Goal: Task Accomplishment & Management: Manage account settings

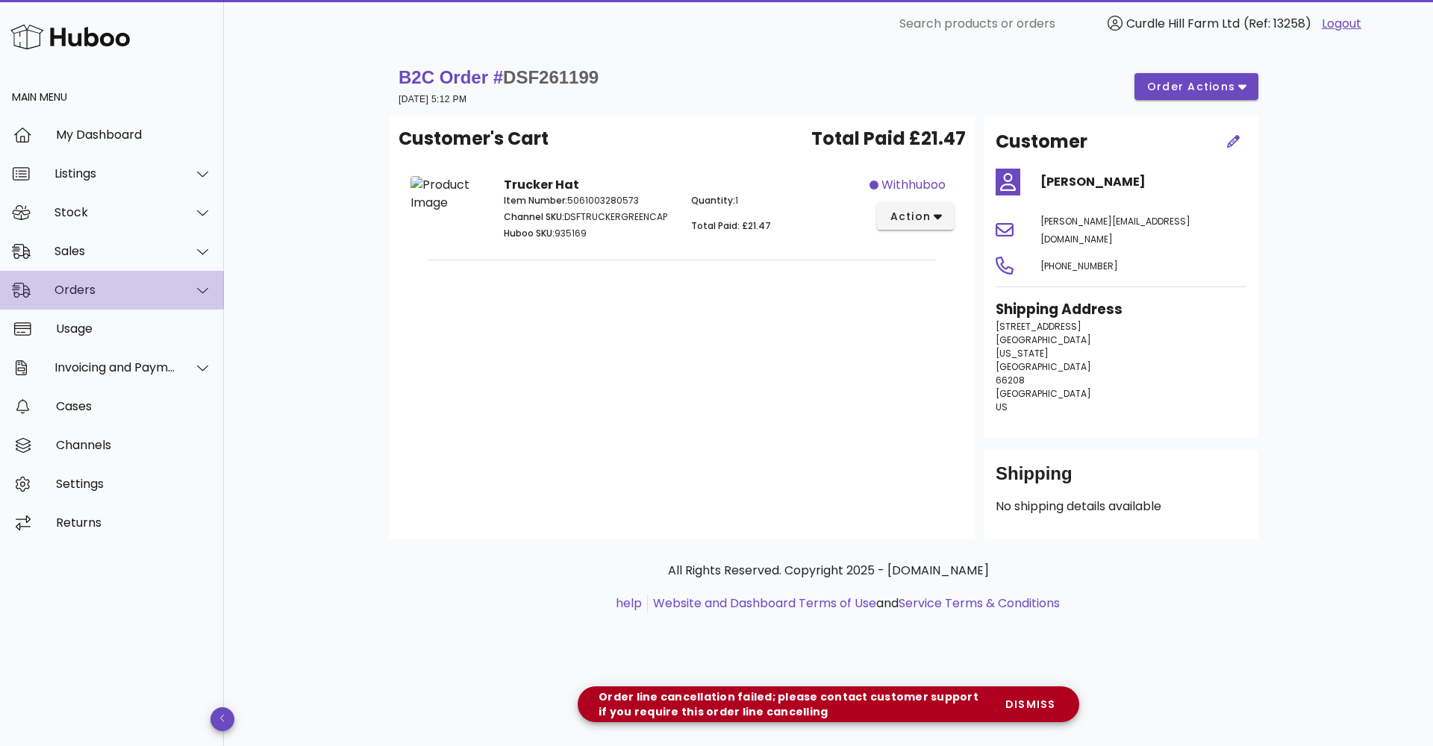
click at [159, 285] on div "Orders" at bounding box center [115, 290] width 122 height 14
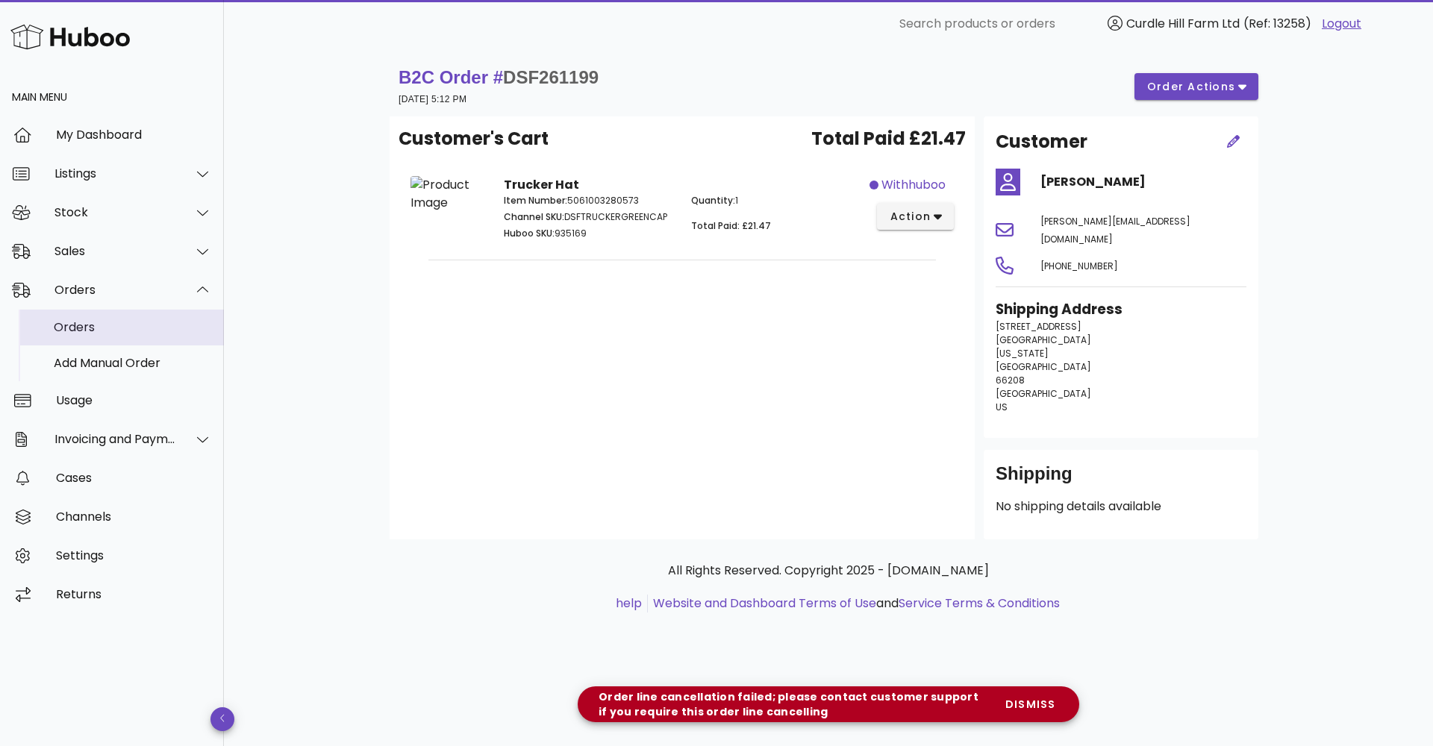
click at [160, 342] on div "Orders" at bounding box center [133, 327] width 158 height 32
click at [87, 259] on div "Sales" at bounding box center [112, 251] width 224 height 39
click at [85, 293] on div "Sales" at bounding box center [133, 288] width 158 height 14
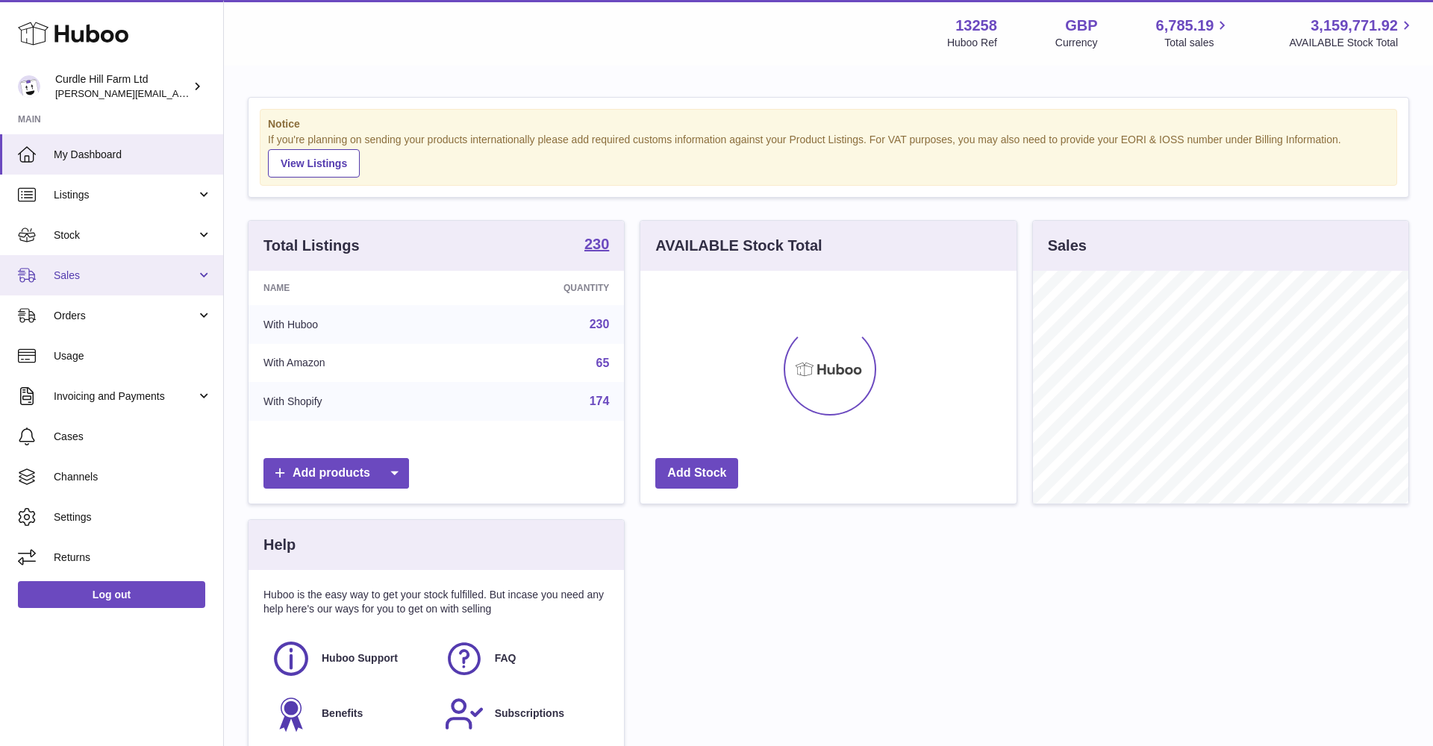
scroll to position [233, 376]
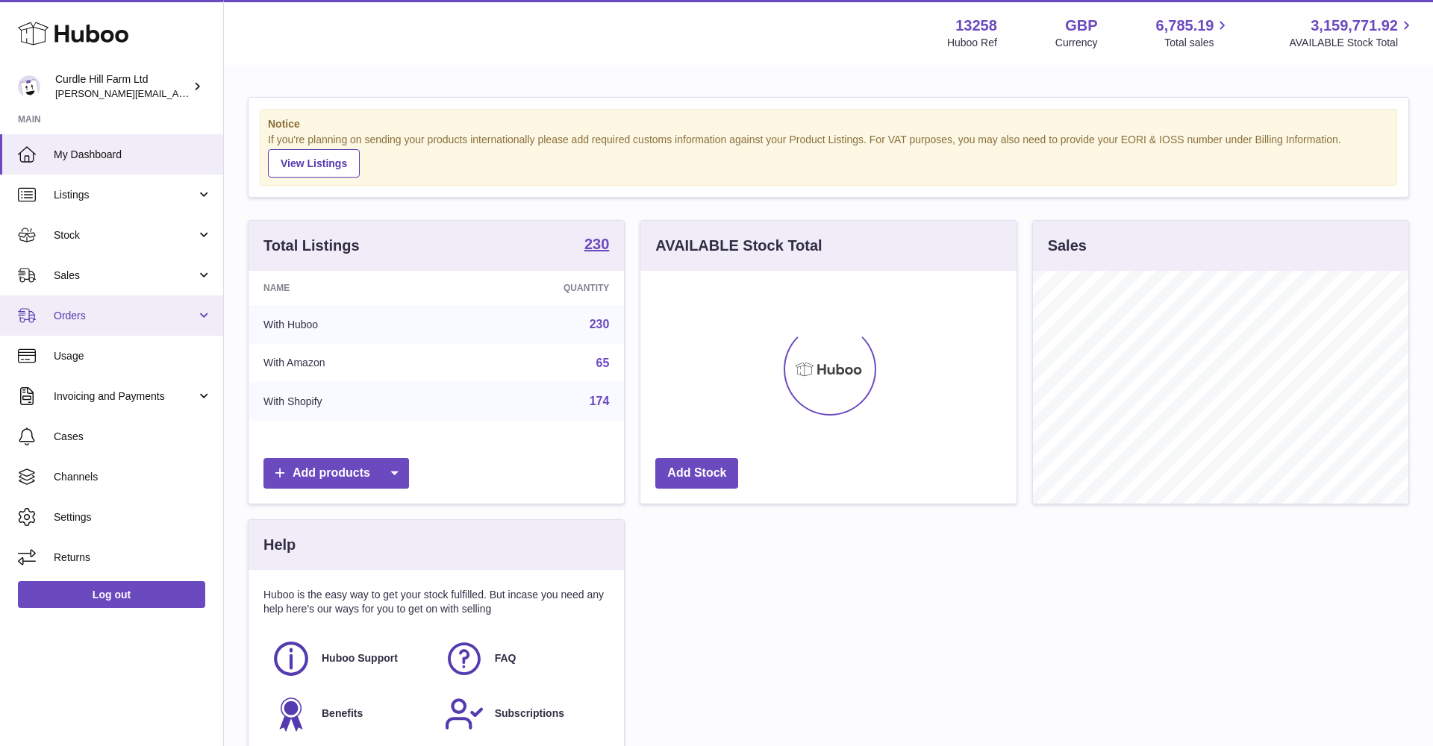
click at [87, 309] on span "Orders" at bounding box center [125, 316] width 143 height 14
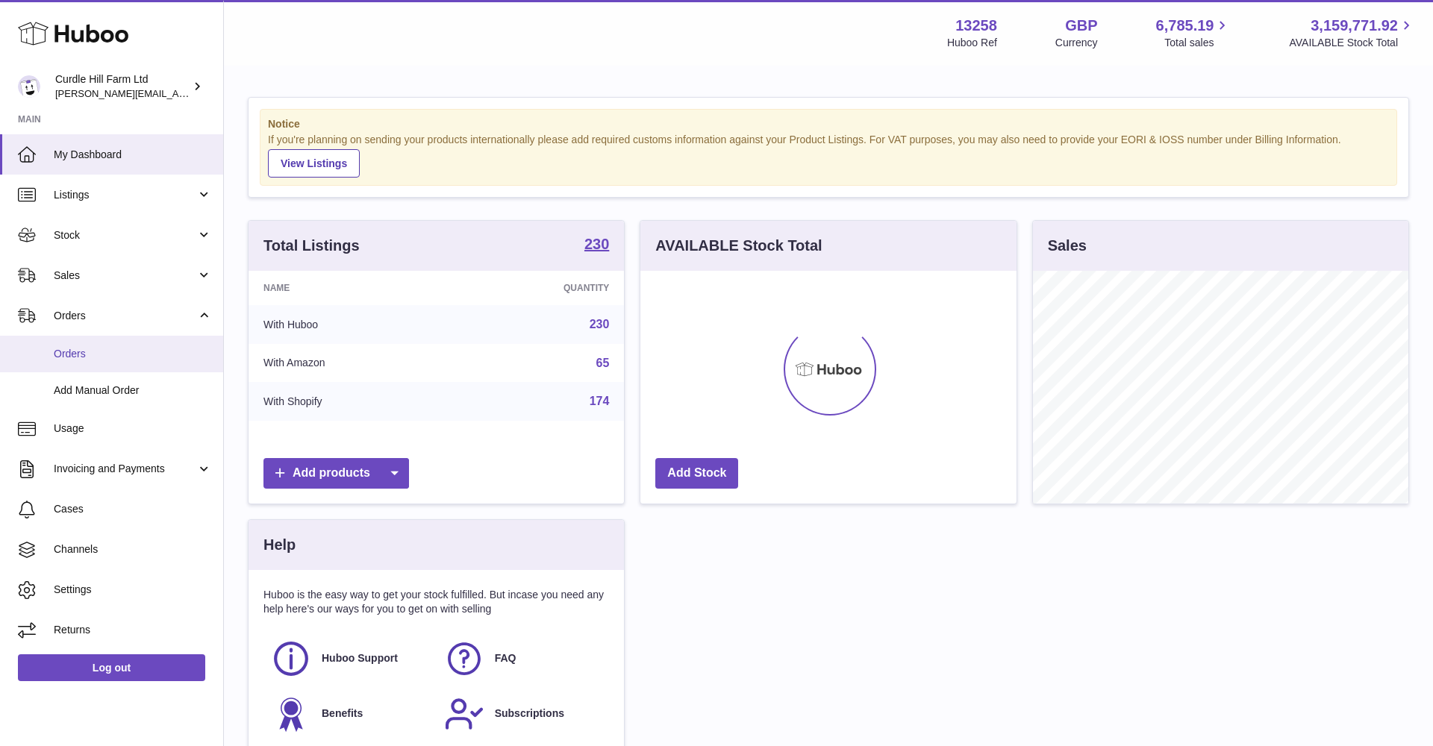
click at [95, 337] on link "Orders" at bounding box center [111, 354] width 223 height 37
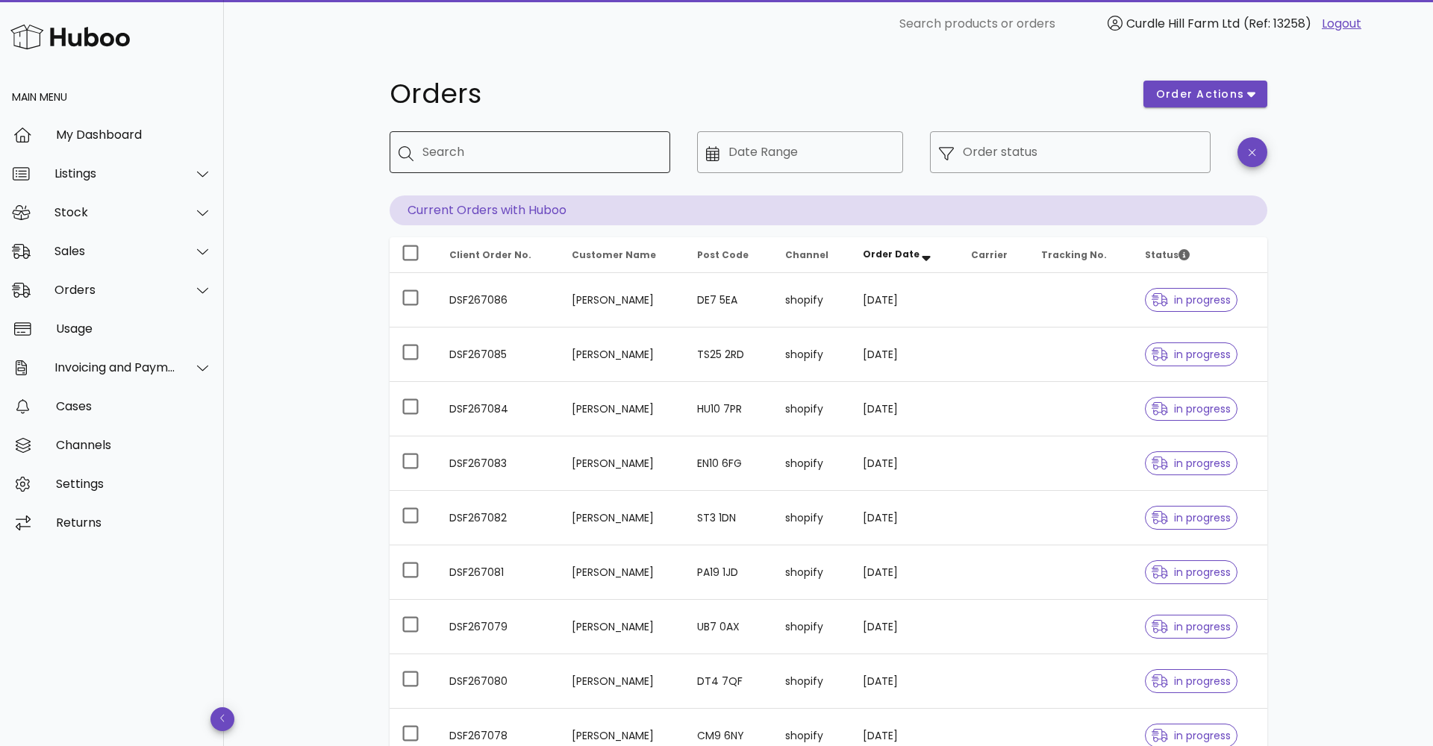
click at [447, 148] on input "Search" at bounding box center [540, 152] width 236 height 24
paste input "*********"
type input "*********"
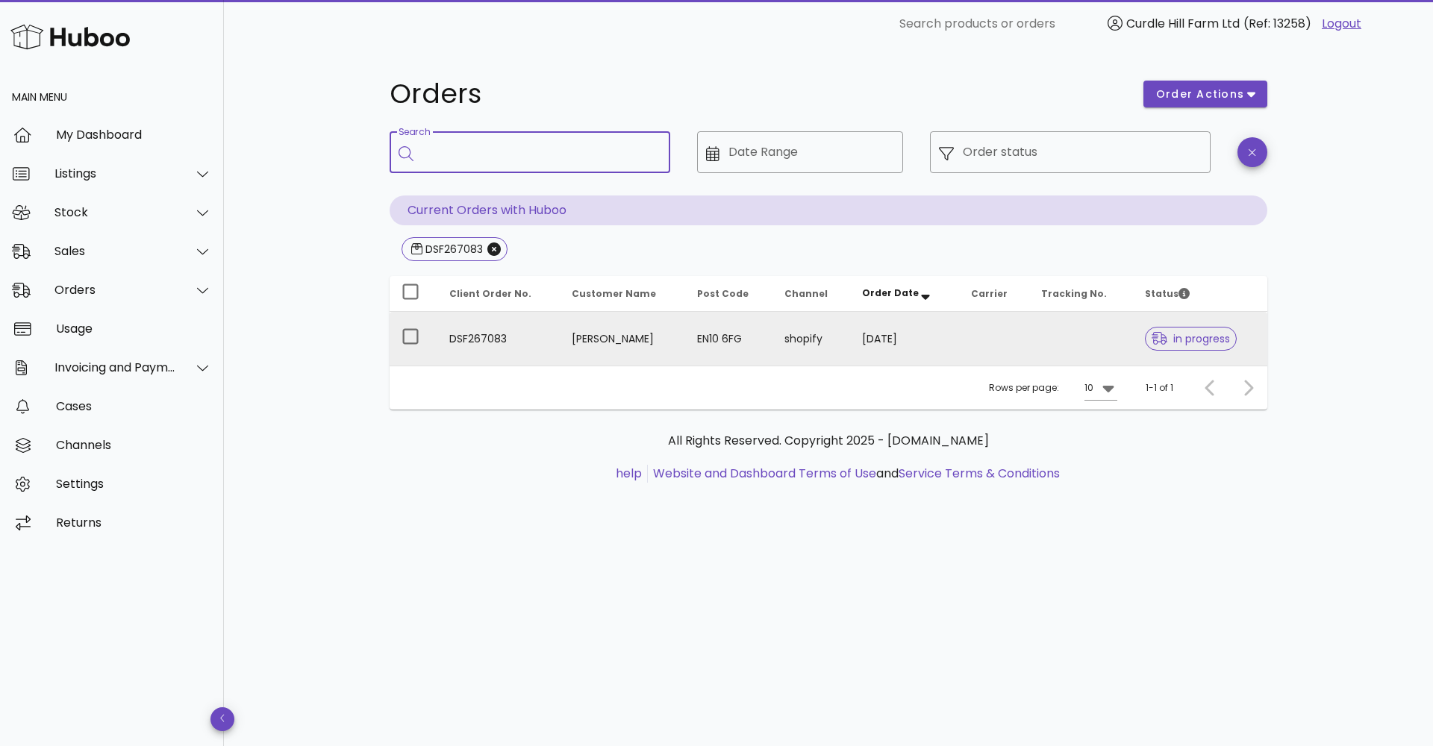
click at [670, 334] on td "[PERSON_NAME]" at bounding box center [622, 339] width 125 height 54
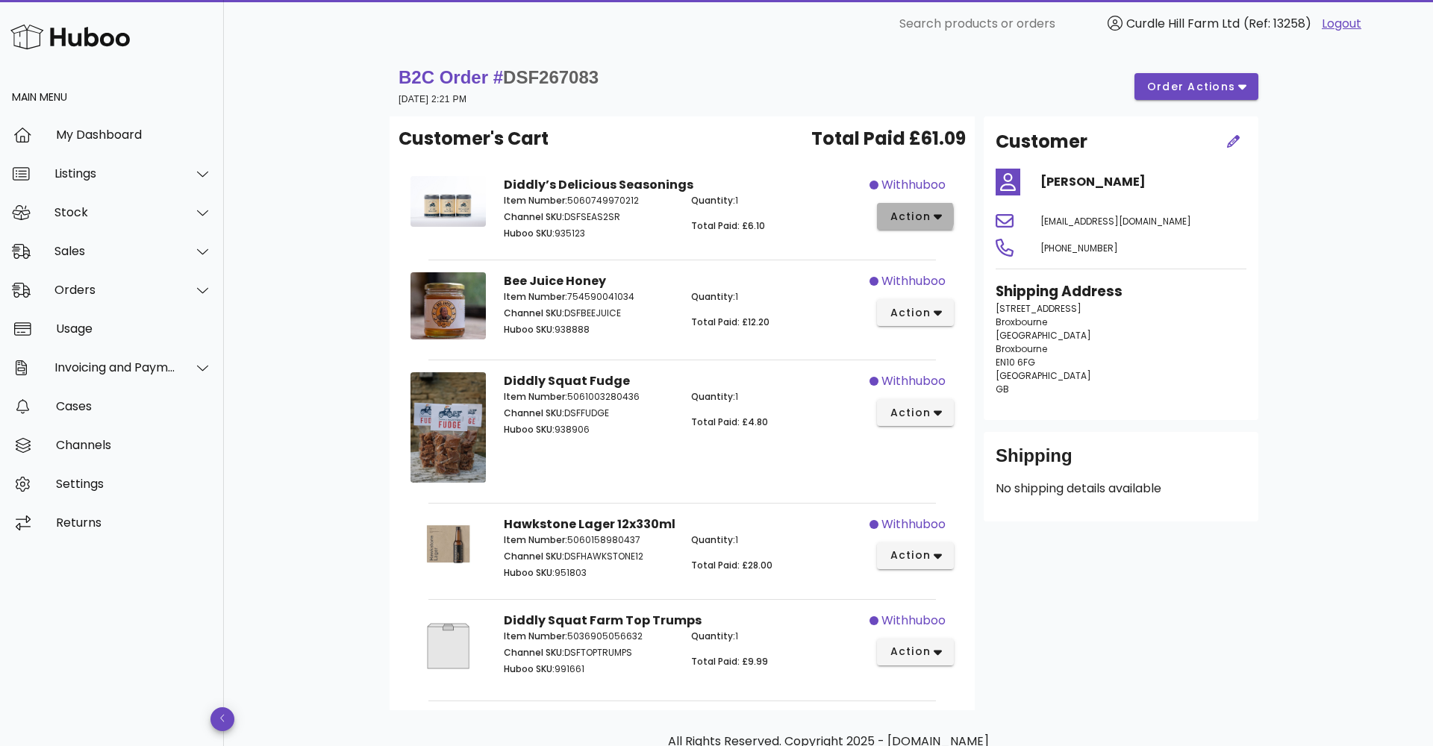
click at [898, 210] on span "action" at bounding box center [910, 217] width 42 height 16
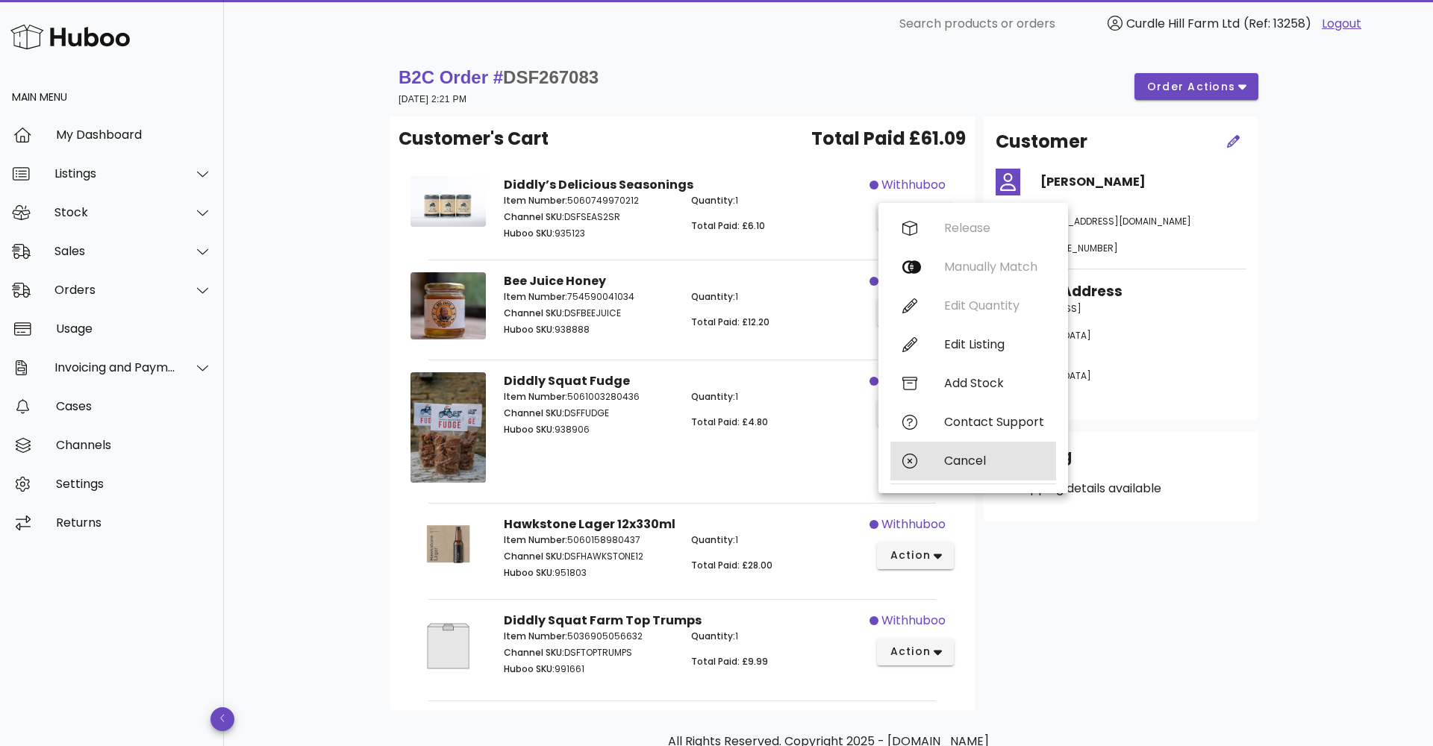
click at [981, 461] on div "Cancel" at bounding box center [994, 461] width 100 height 14
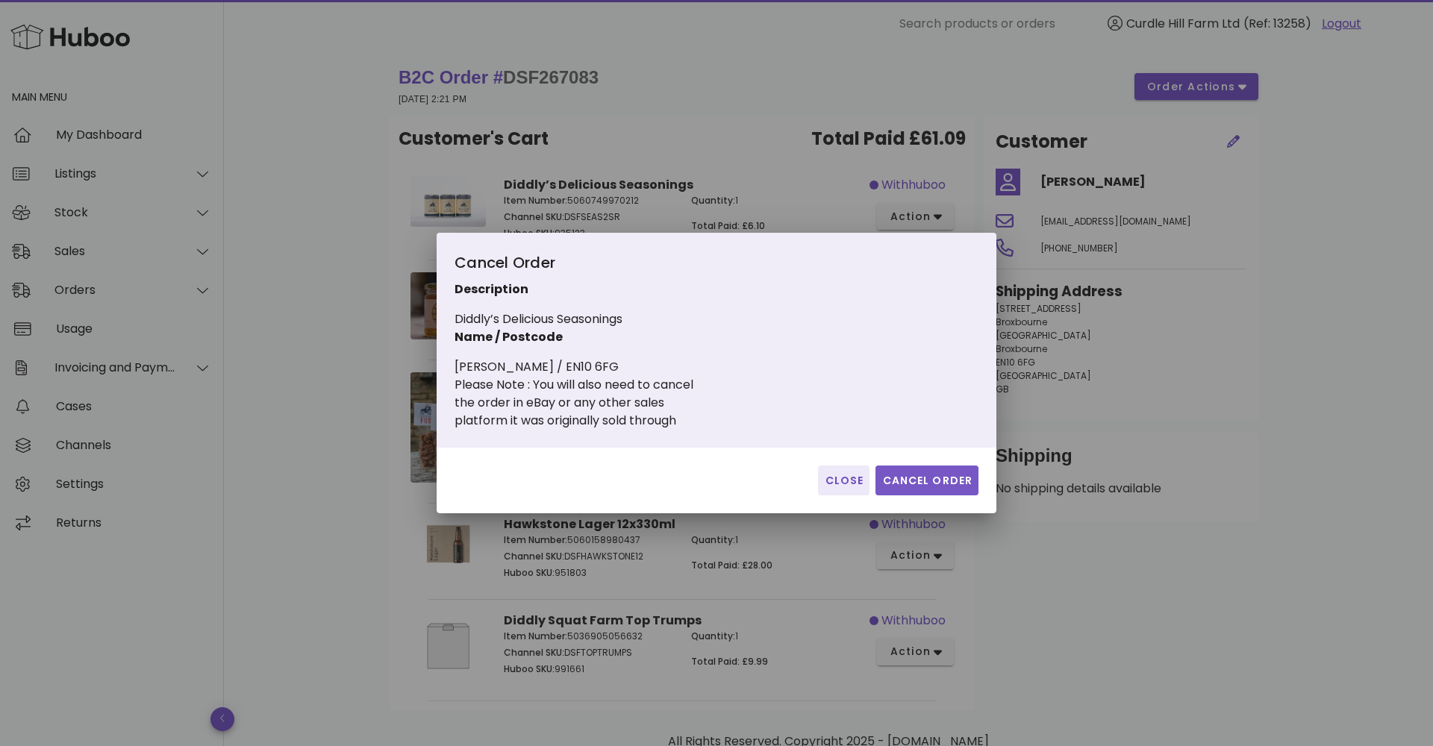
click at [907, 489] on button "Cancel Order" at bounding box center [926, 481] width 103 height 30
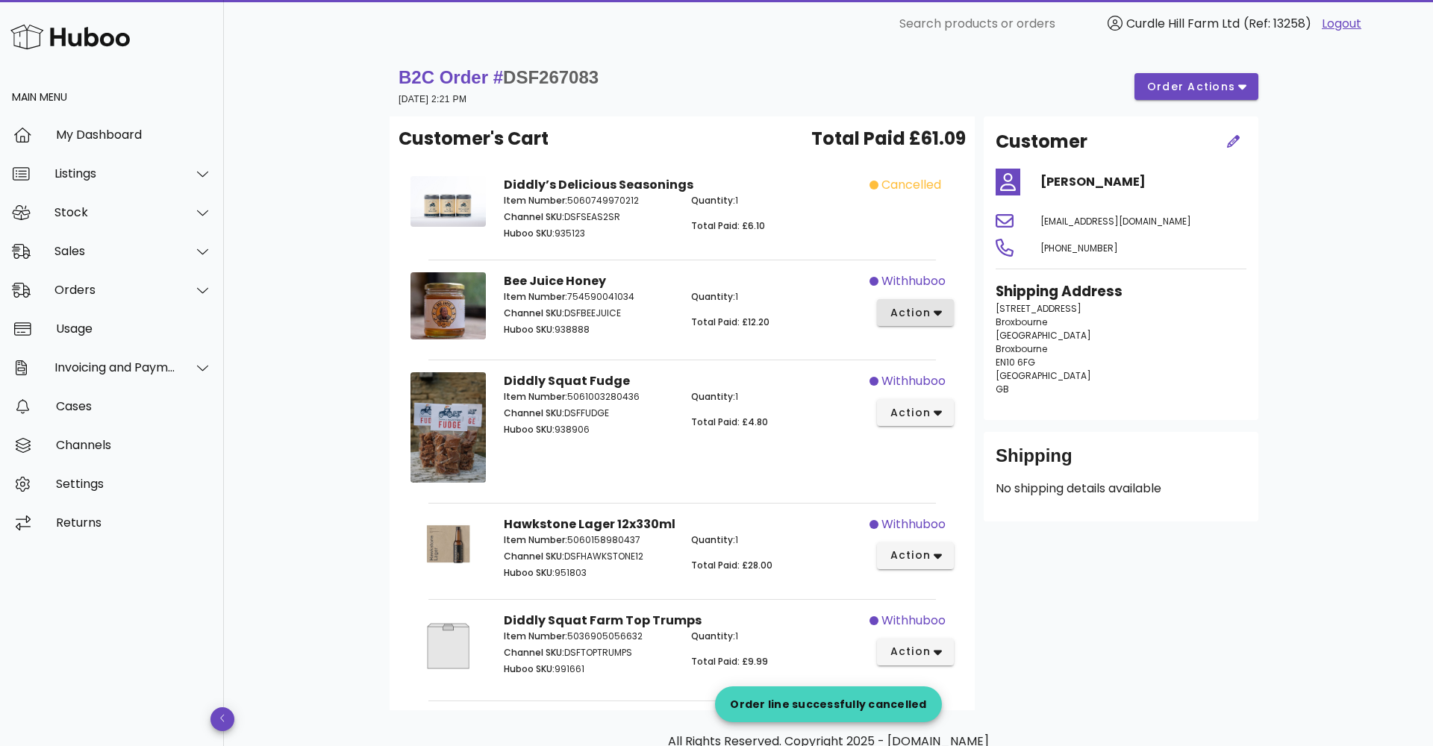
click at [921, 322] on button "action" at bounding box center [915, 312] width 77 height 27
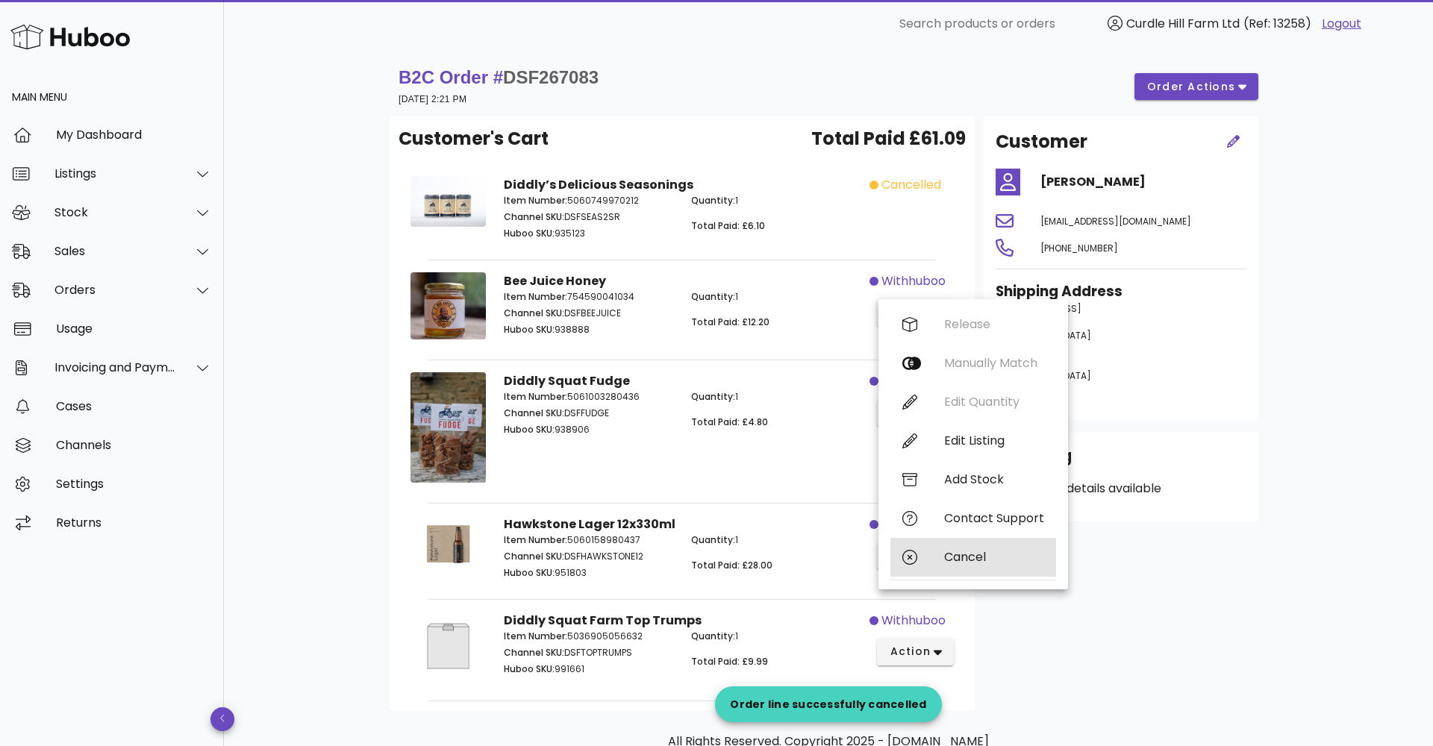
click at [955, 565] on div "Cancel" at bounding box center [973, 557] width 166 height 39
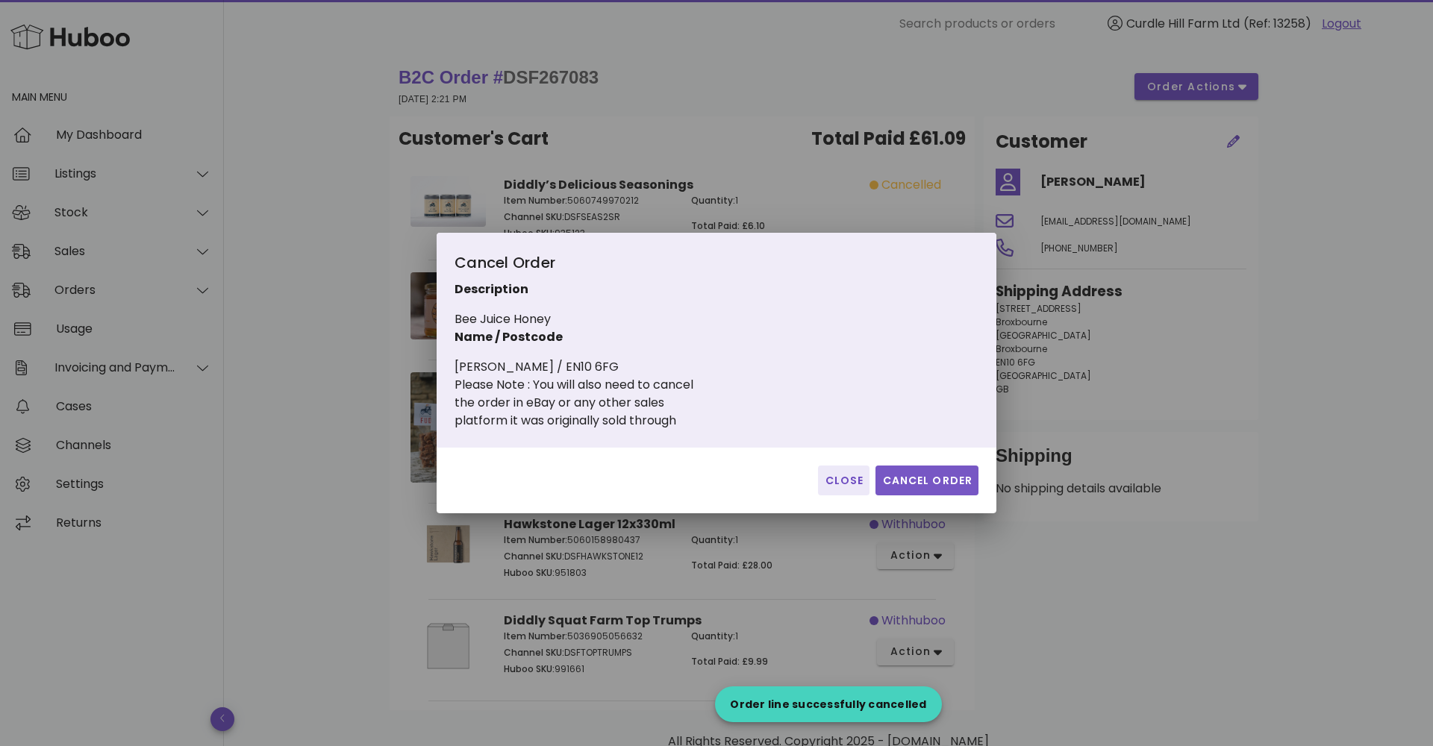
click at [935, 478] on span "Cancel Order" at bounding box center [926, 481] width 91 height 16
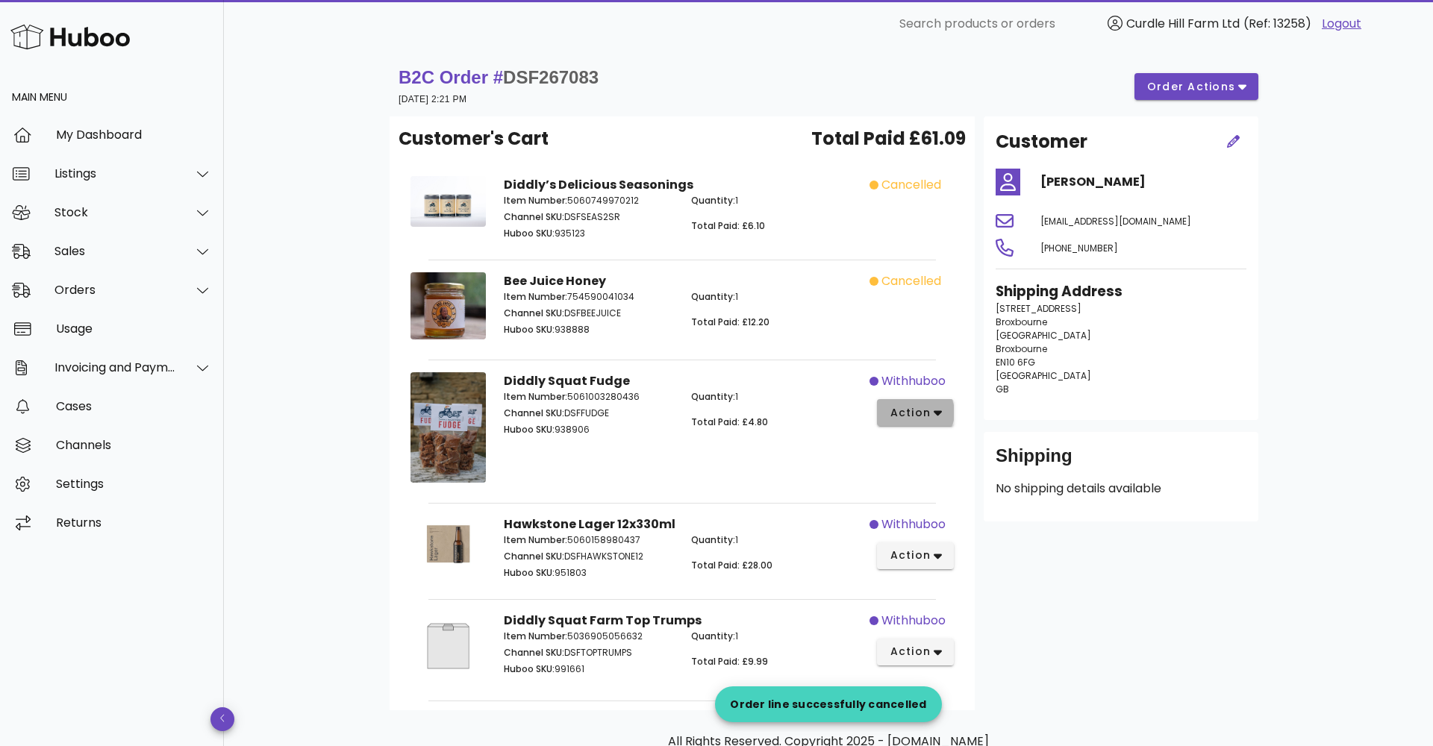
click at [922, 425] on button "action" at bounding box center [915, 412] width 77 height 27
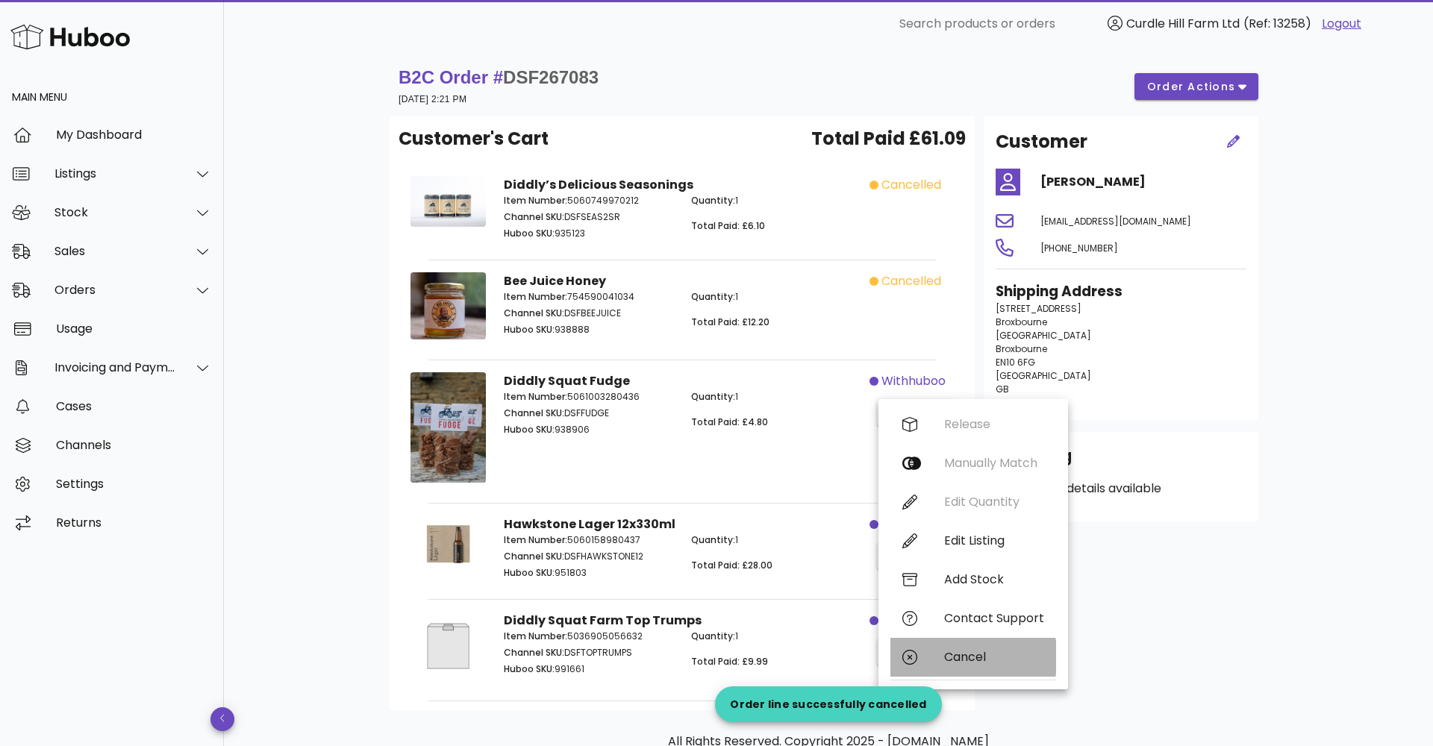
click at [936, 657] on div "Cancel" at bounding box center [973, 657] width 166 height 39
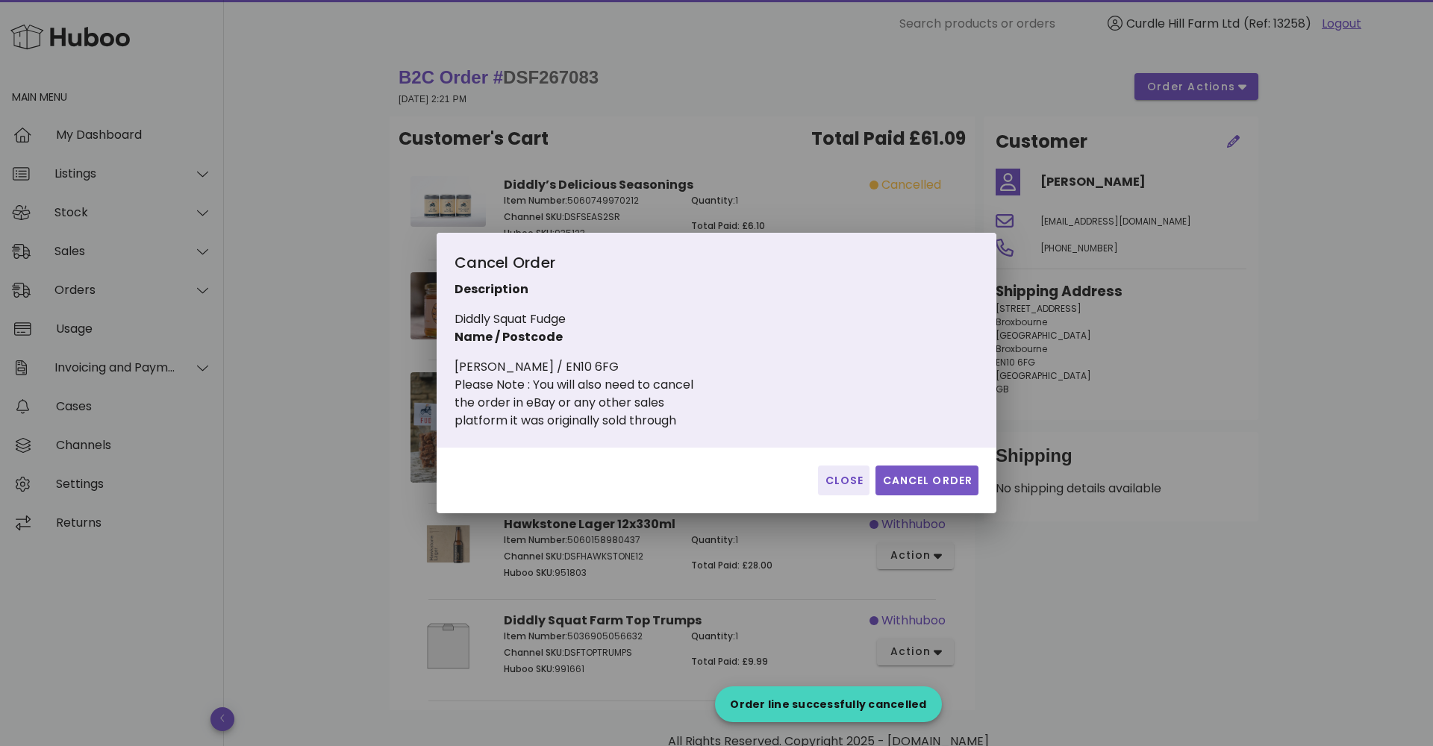
click at [900, 467] on button "Cancel Order" at bounding box center [926, 481] width 103 height 30
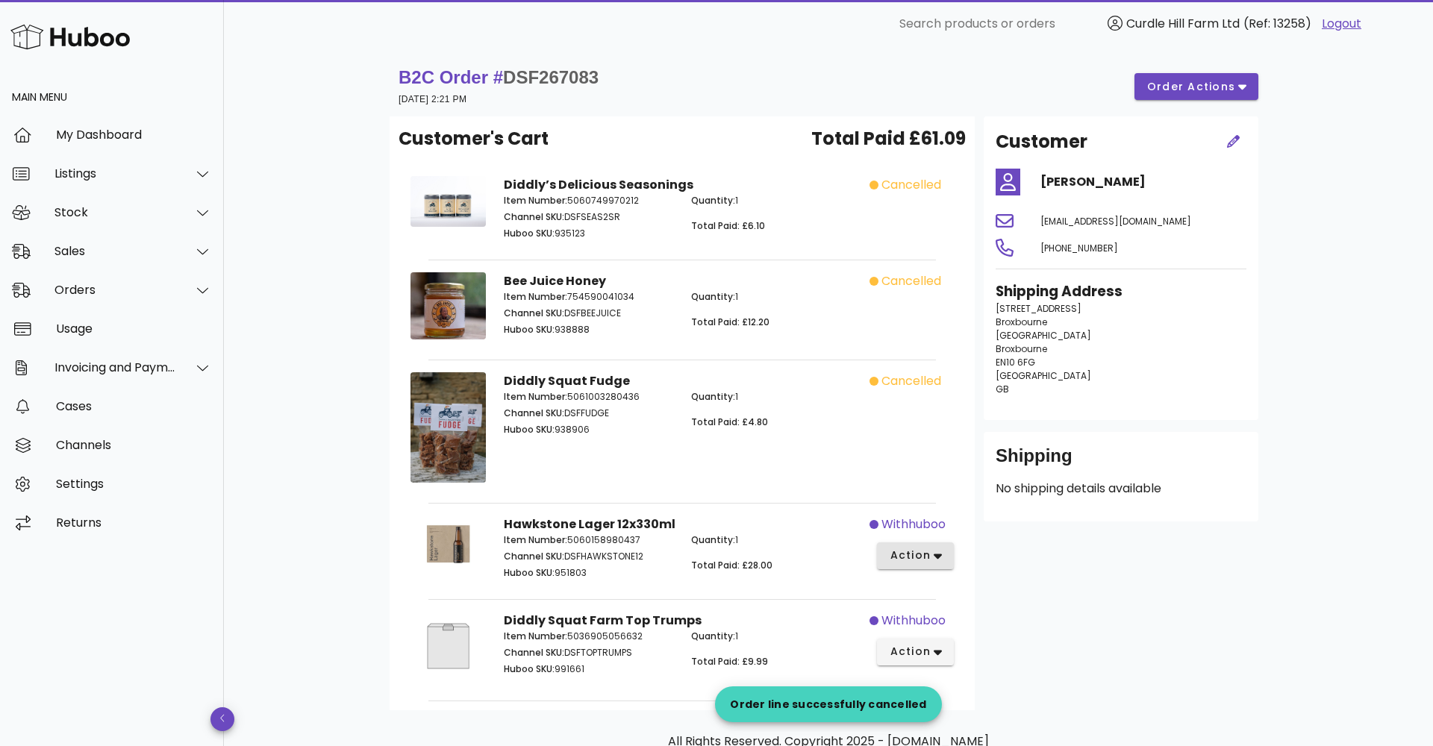
click at [937, 560] on icon "button" at bounding box center [938, 555] width 8 height 13
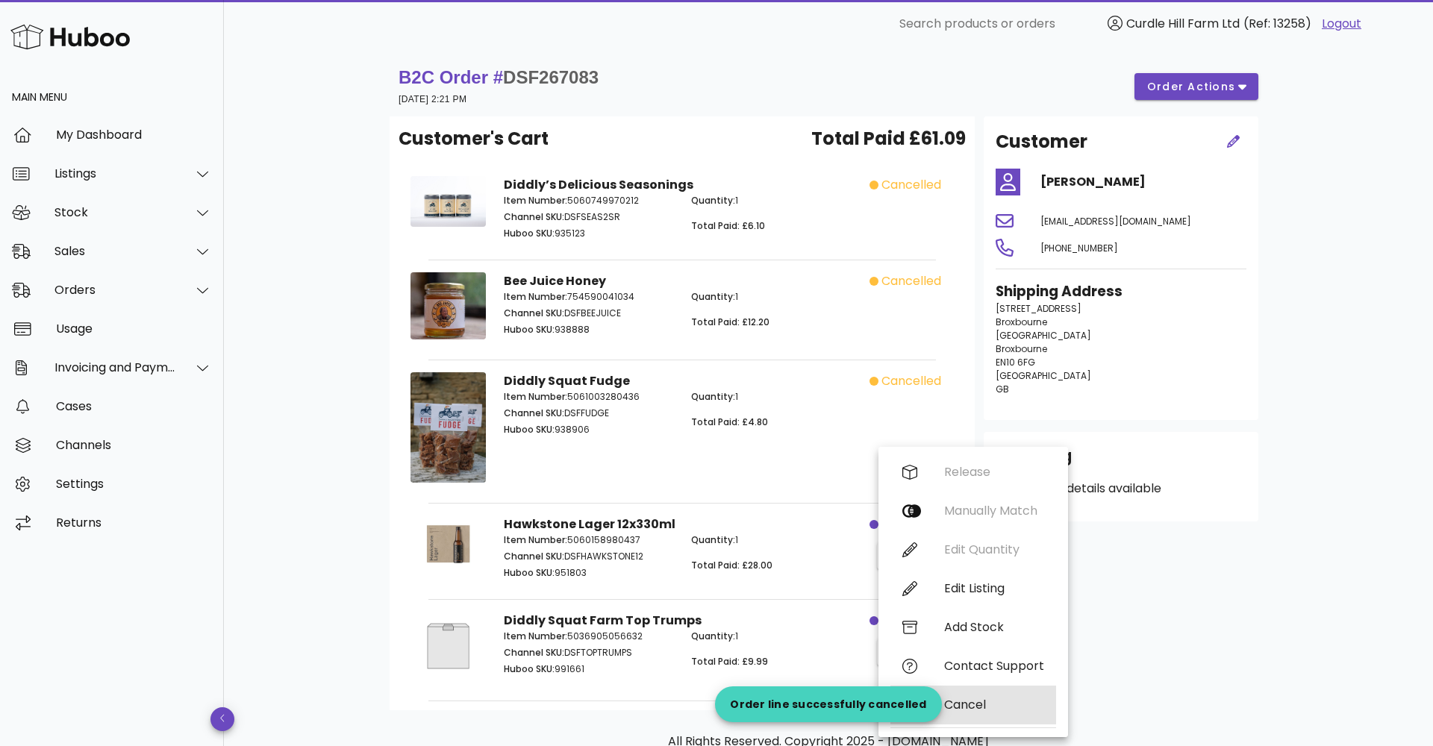
click at [975, 702] on div "Cancel" at bounding box center [994, 705] width 100 height 14
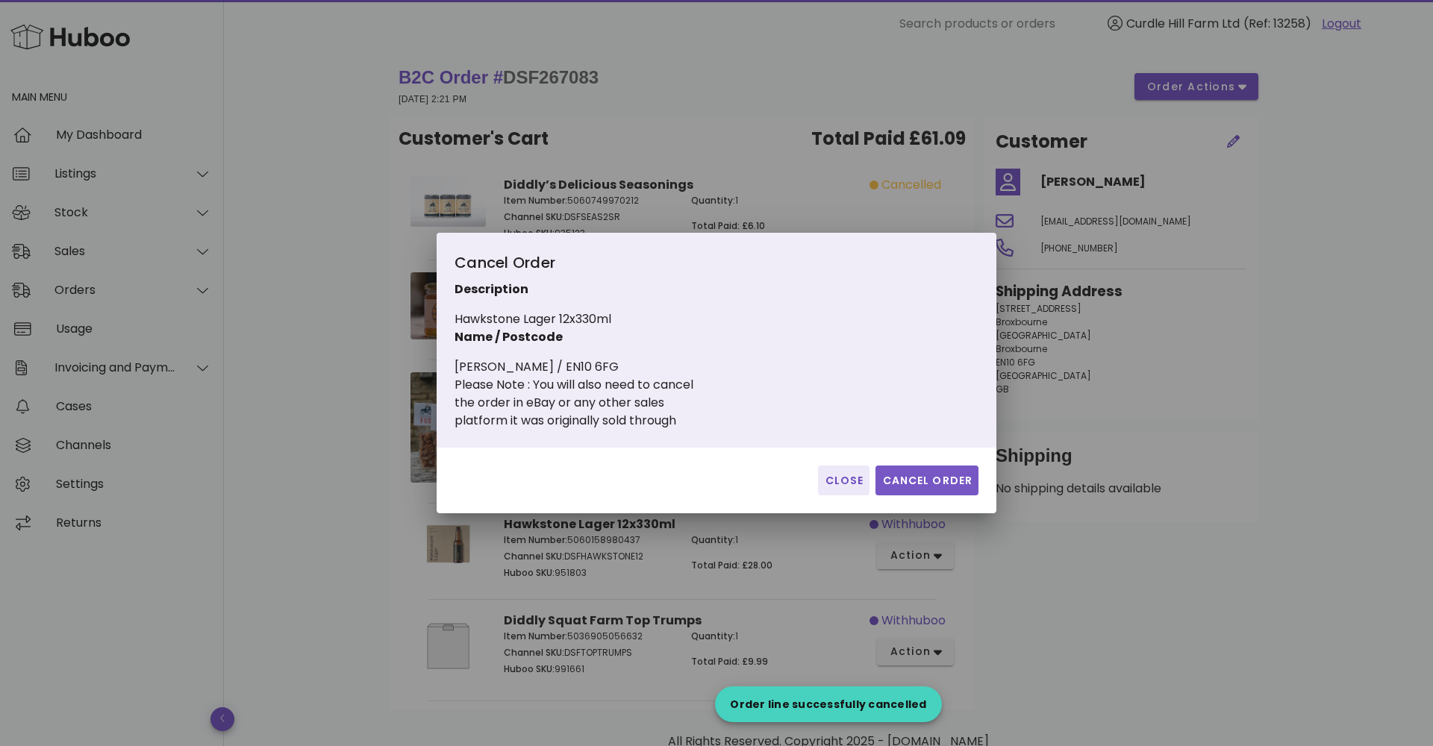
click at [924, 481] on span "Cancel Order" at bounding box center [926, 481] width 91 height 16
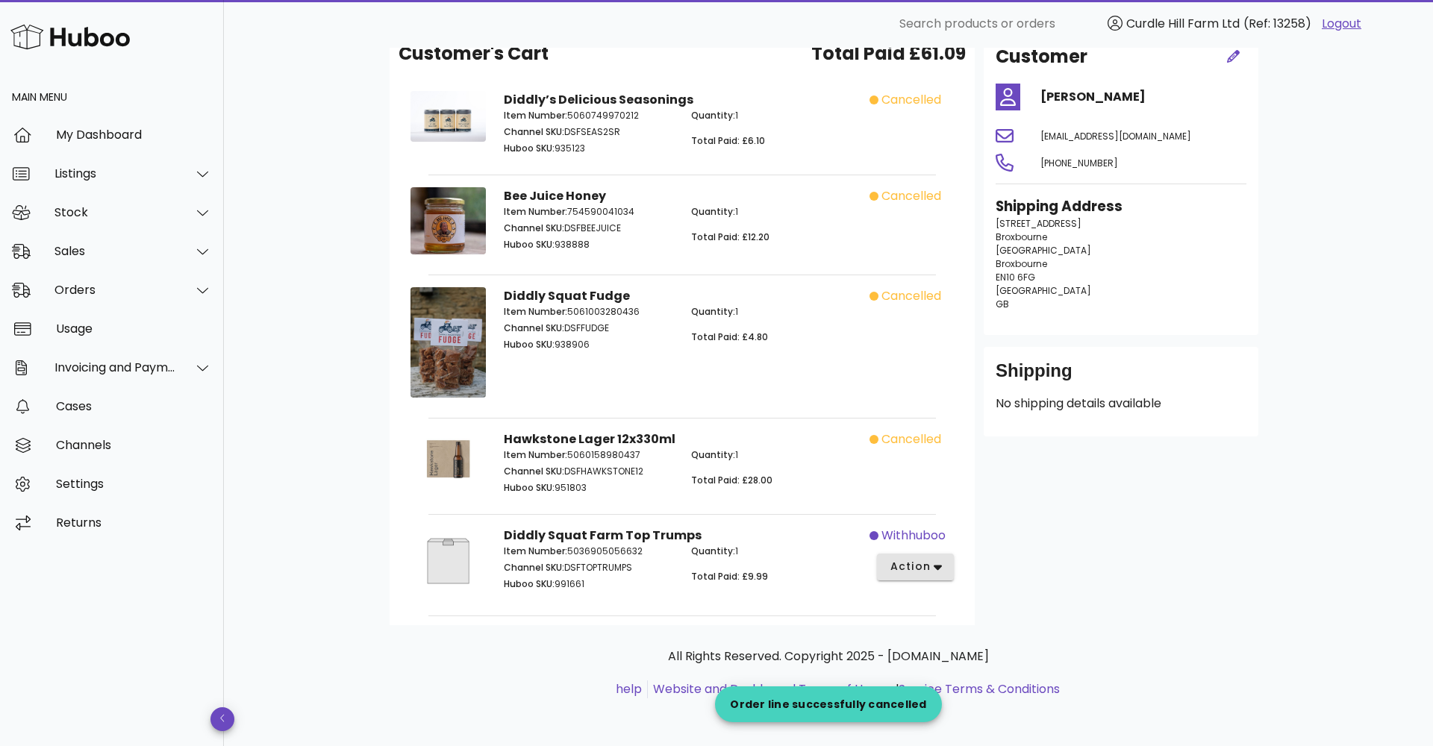
click at [929, 565] on span "action" at bounding box center [910, 567] width 42 height 16
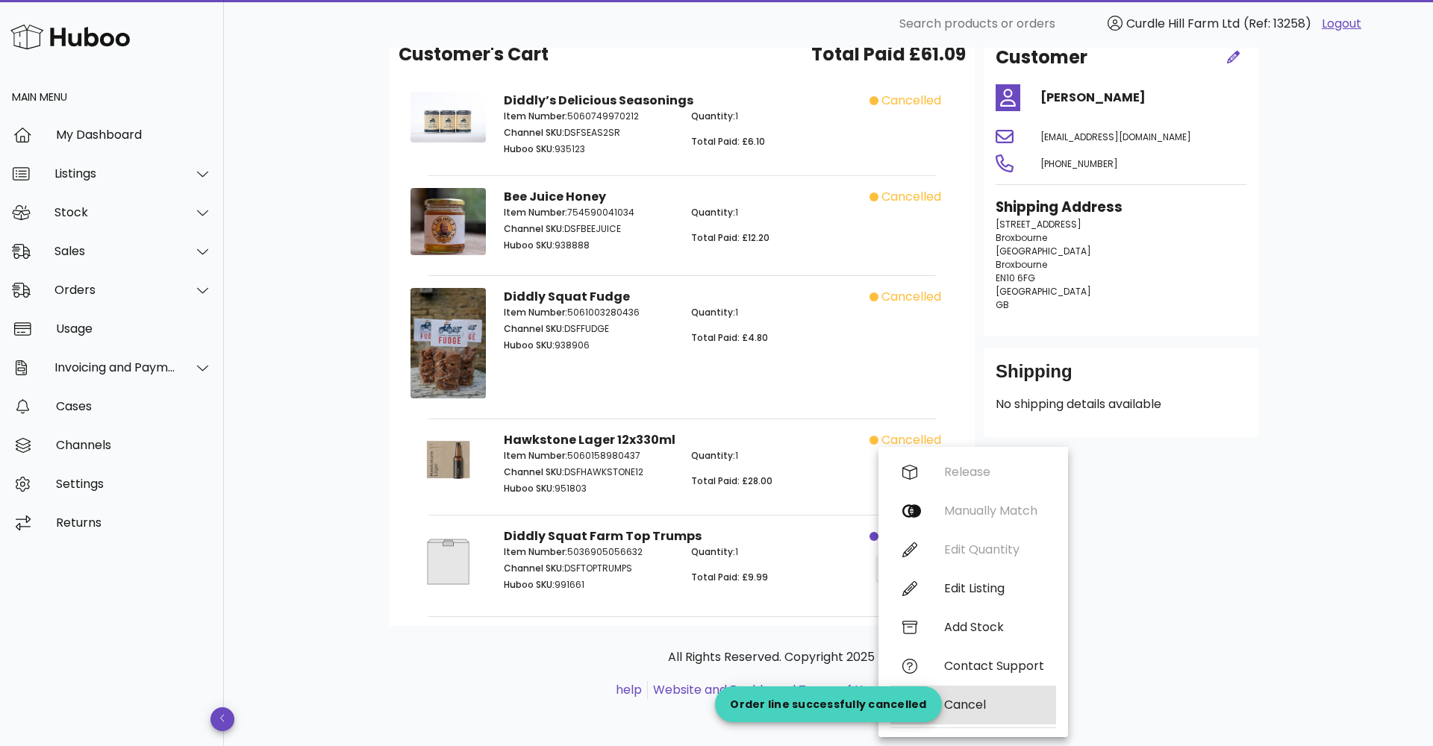
click at [984, 703] on div "Cancel" at bounding box center [994, 705] width 100 height 14
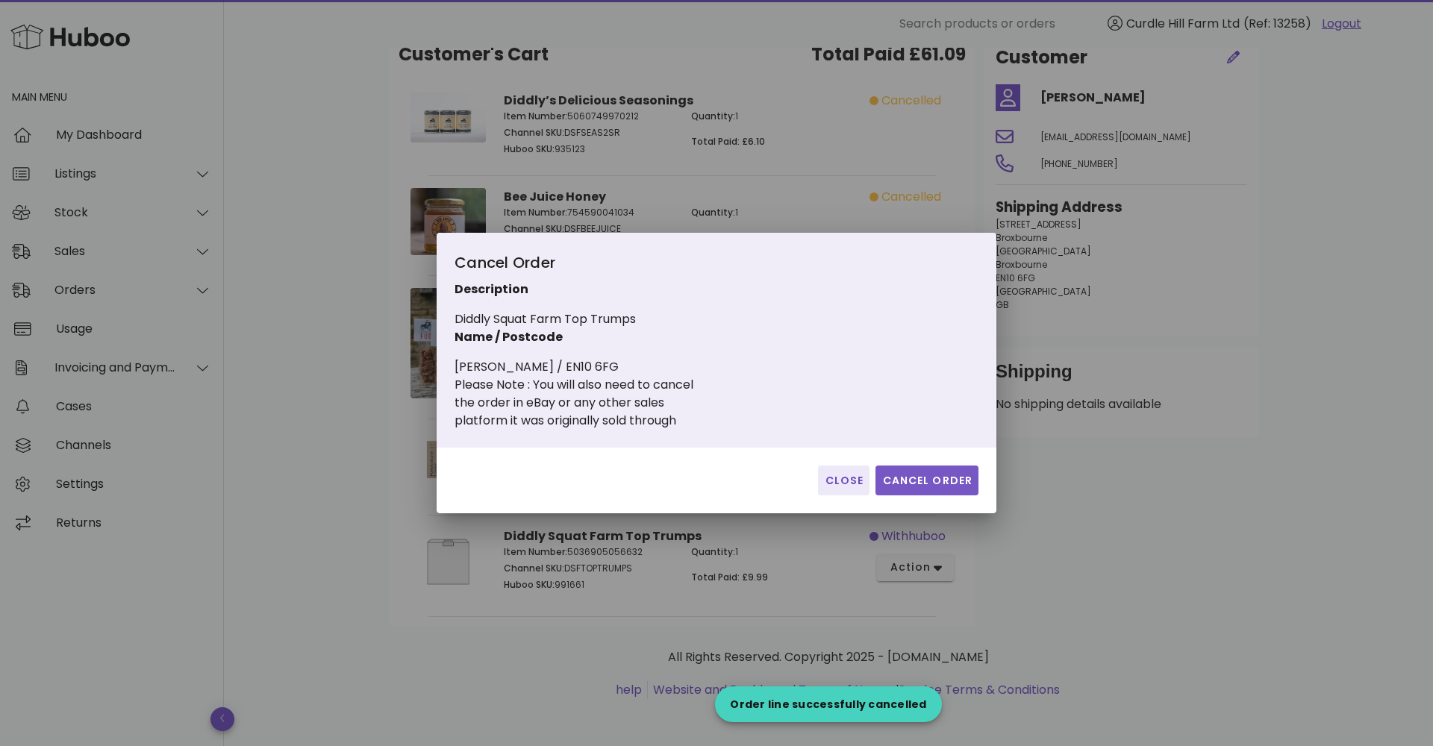
drag, startPoint x: 912, startPoint y: 449, endPoint x: 907, endPoint y: 473, distance: 24.3
click at [911, 456] on div "Close Cancel Order" at bounding box center [717, 481] width 560 height 66
click at [906, 485] on span "Cancel Order" at bounding box center [926, 481] width 91 height 16
